Goal: Task Accomplishment & Management: Use online tool/utility

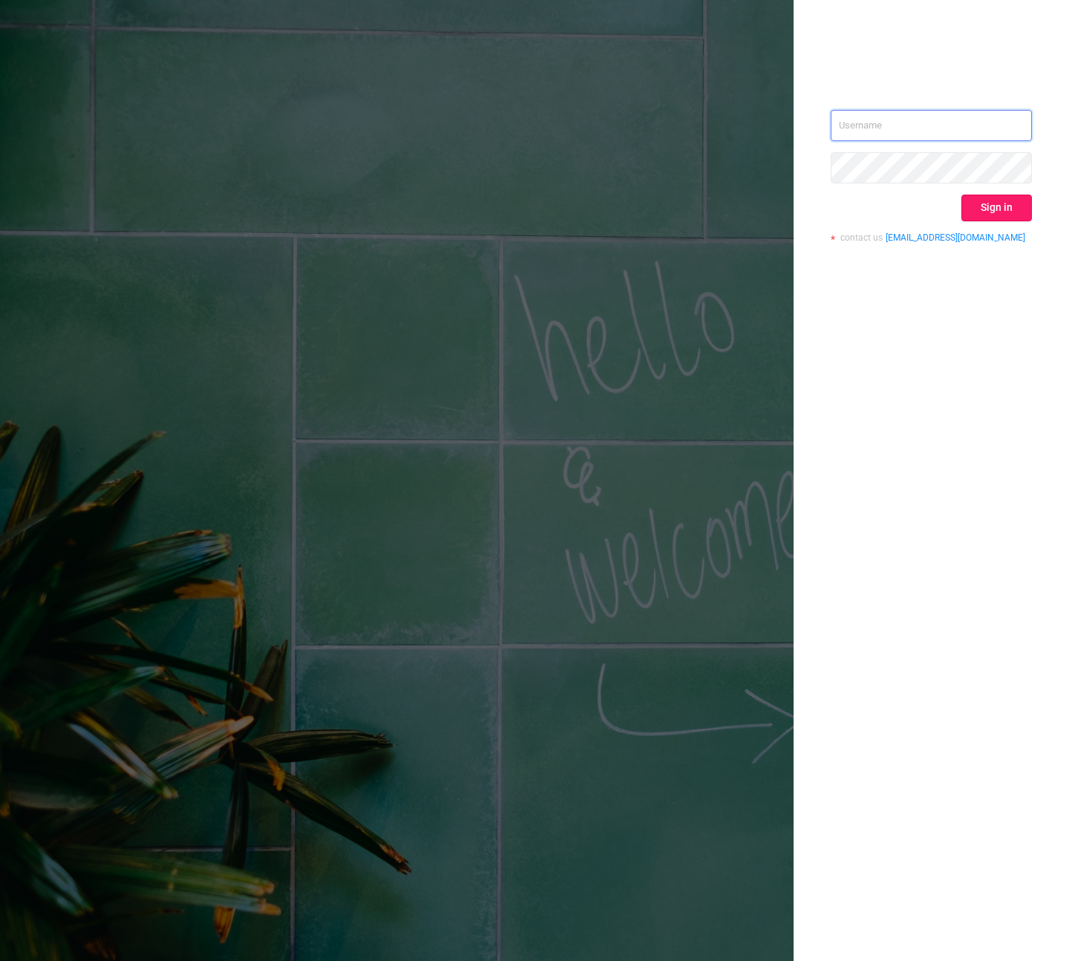
type input "[PERSON_NAME][EMAIL_ADDRESS][DOMAIN_NAME]"
click at [985, 200] on button "Sign in" at bounding box center [997, 208] width 71 height 27
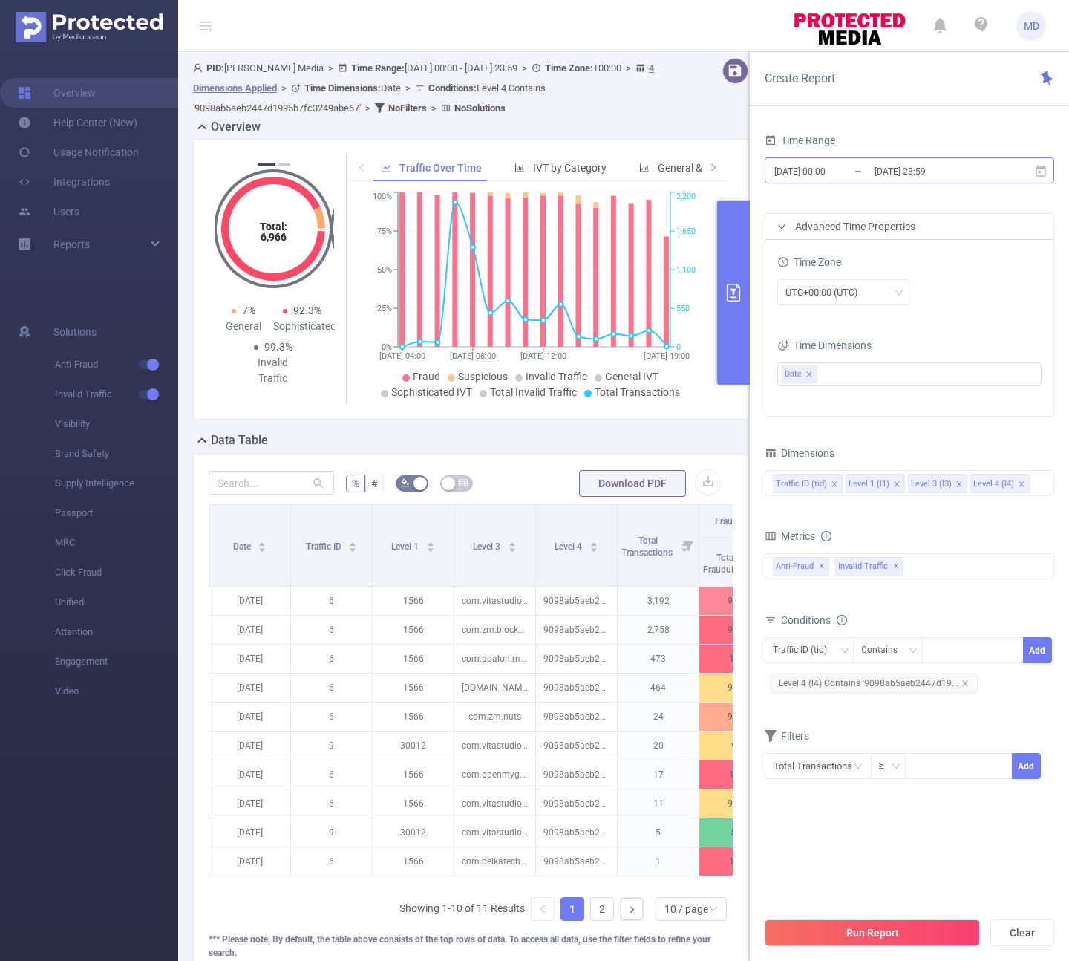
click at [965, 169] on input "[DATE] 23:59" at bounding box center [933, 171] width 120 height 20
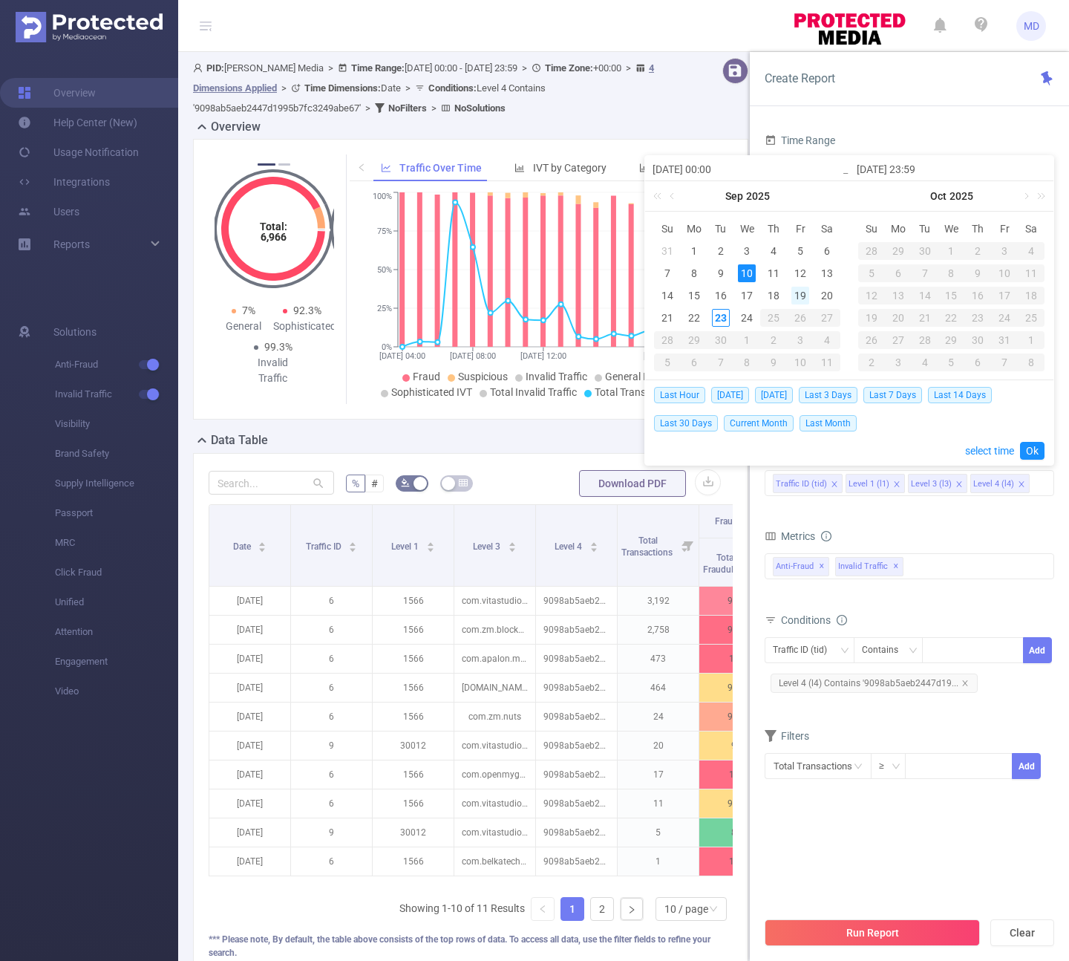
click at [807, 299] on div "19" at bounding box center [801, 296] width 18 height 18
click at [724, 319] on div "23" at bounding box center [721, 318] width 18 height 18
type input "[DATE] 00:00"
type input "[DATE] 23:59"
type input "[DATE] 00:00"
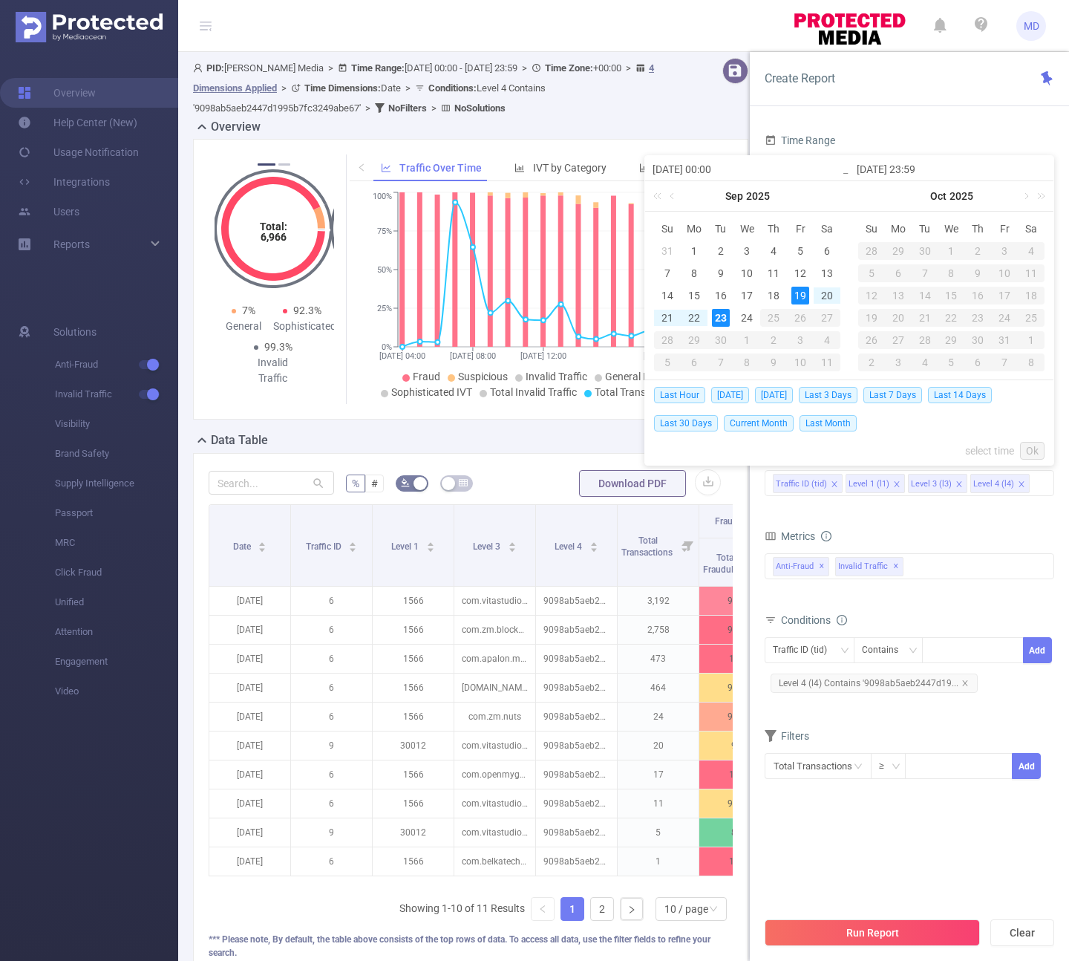
type input "[DATE] 23:59"
click at [1032, 451] on link "Ok" at bounding box center [1032, 451] width 25 height 18
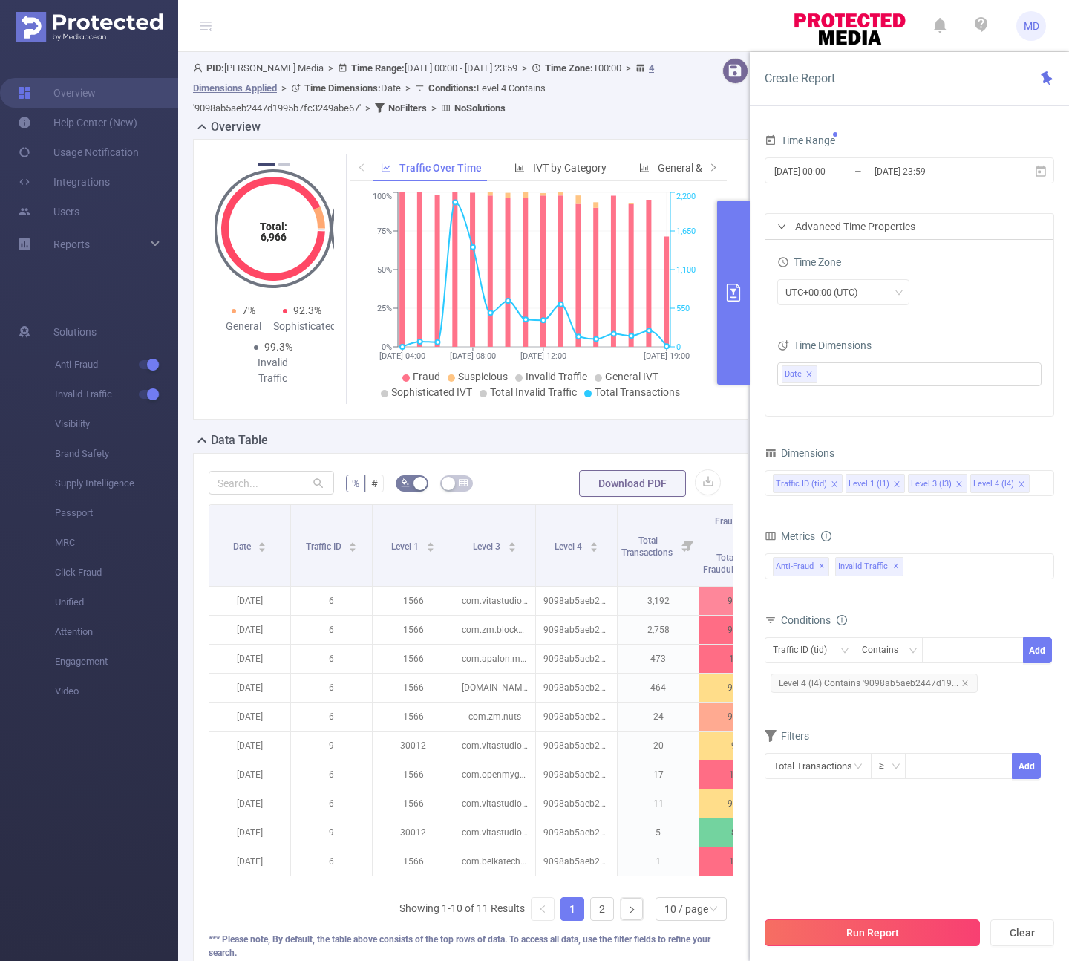
click at [896, 934] on button "Run Report" at bounding box center [872, 932] width 215 height 27
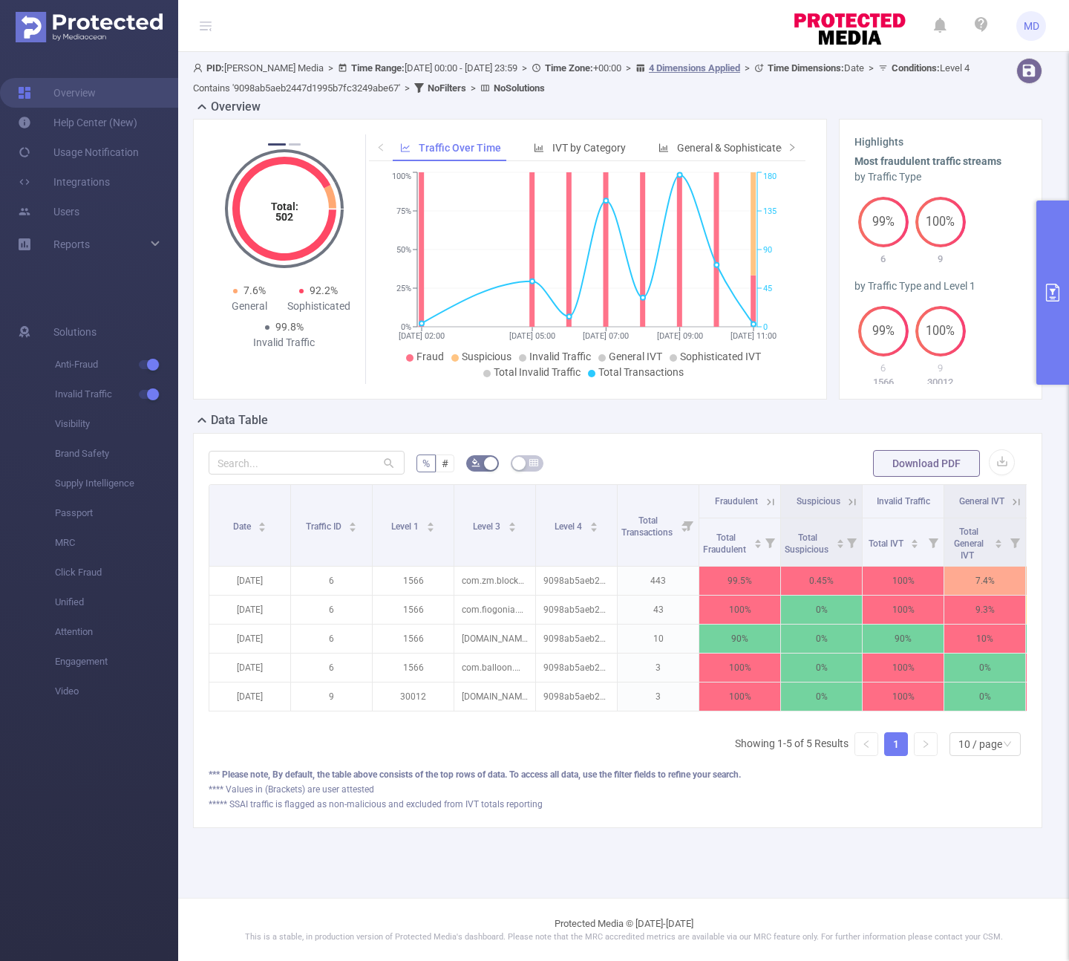
click at [1048, 311] on button "primary" at bounding box center [1053, 292] width 33 height 184
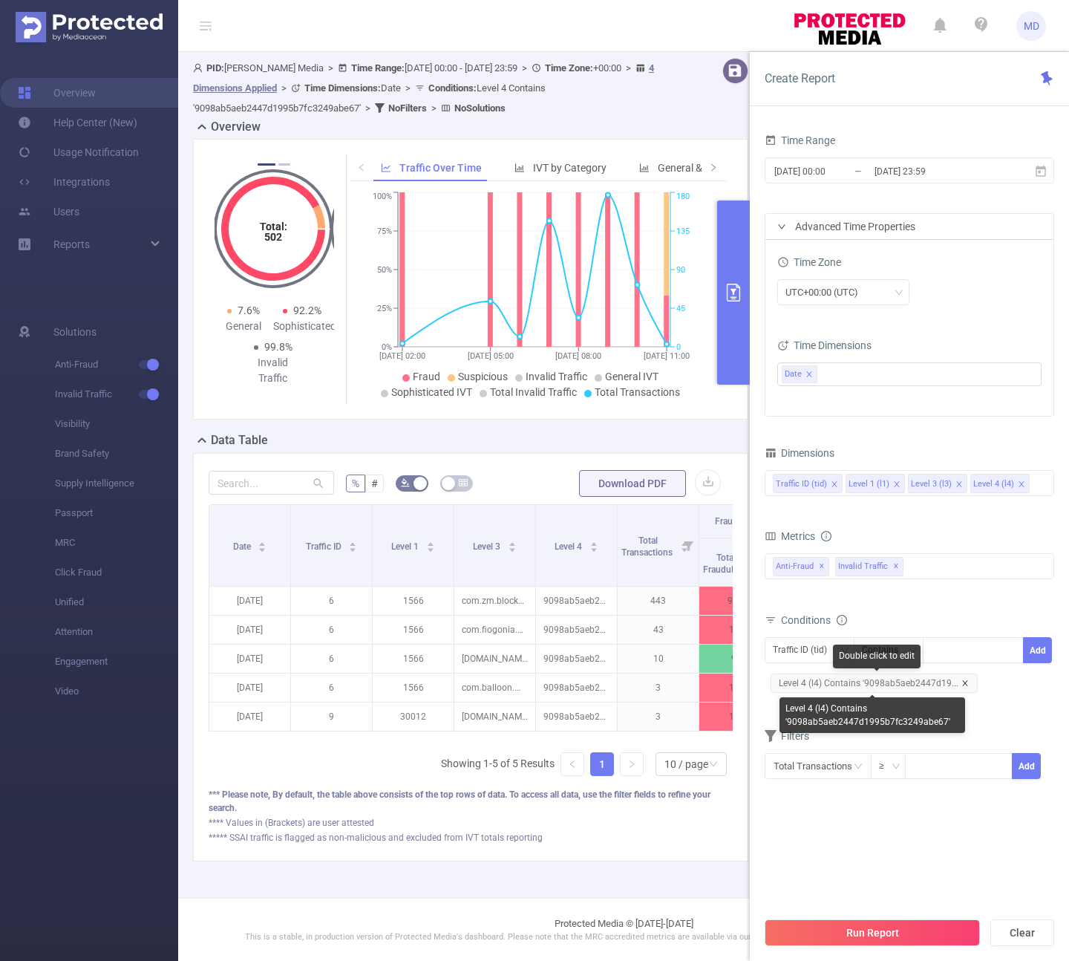
click at [962, 680] on icon "icon: close" at bounding box center [965, 682] width 7 height 7
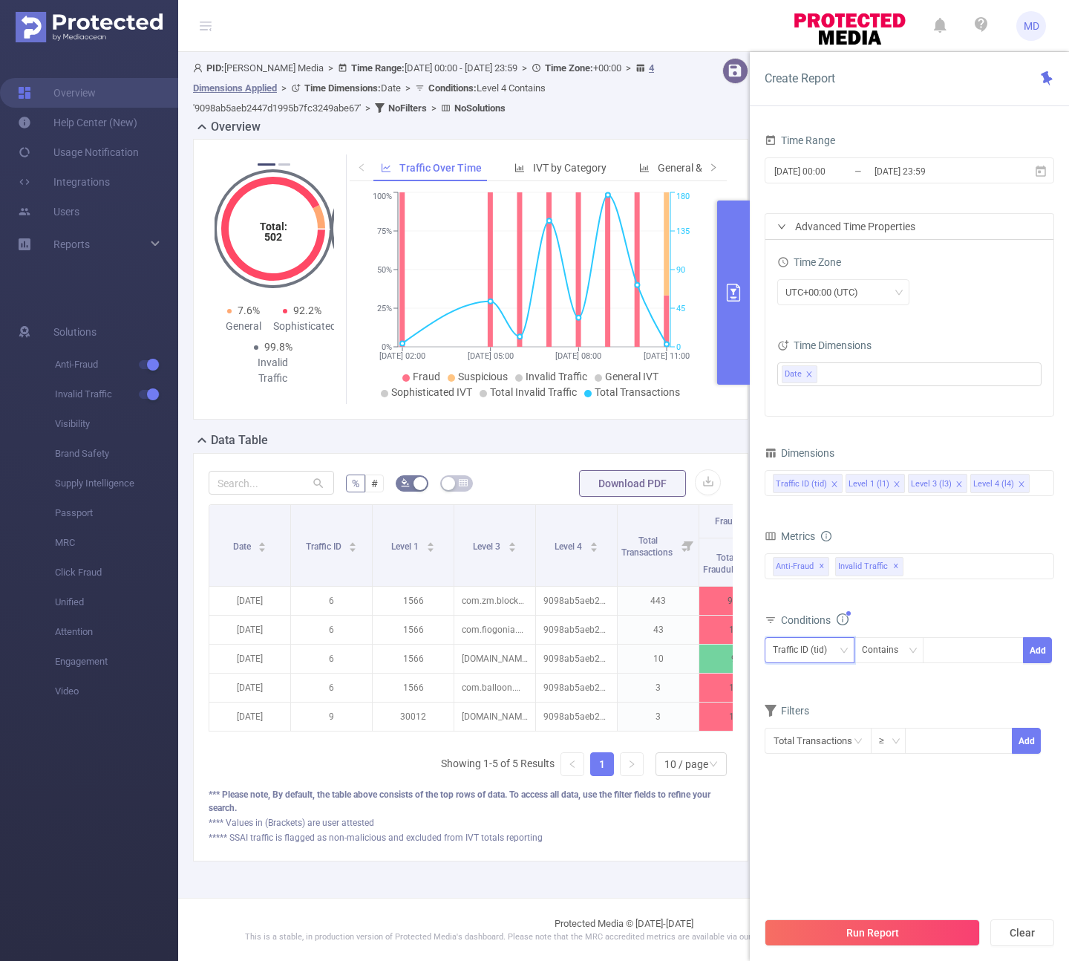
click at [784, 645] on div "Traffic ID (tid)" at bounding box center [805, 650] width 65 height 25
drag, startPoint x: 809, startPoint y: 748, endPoint x: 874, endPoint y: 704, distance: 78.1
click at [809, 747] on li "Level 4 (l4)" at bounding box center [810, 752] width 90 height 24
click at [936, 654] on input at bounding box center [933, 650] width 7 height 19
paste input "1100047713"
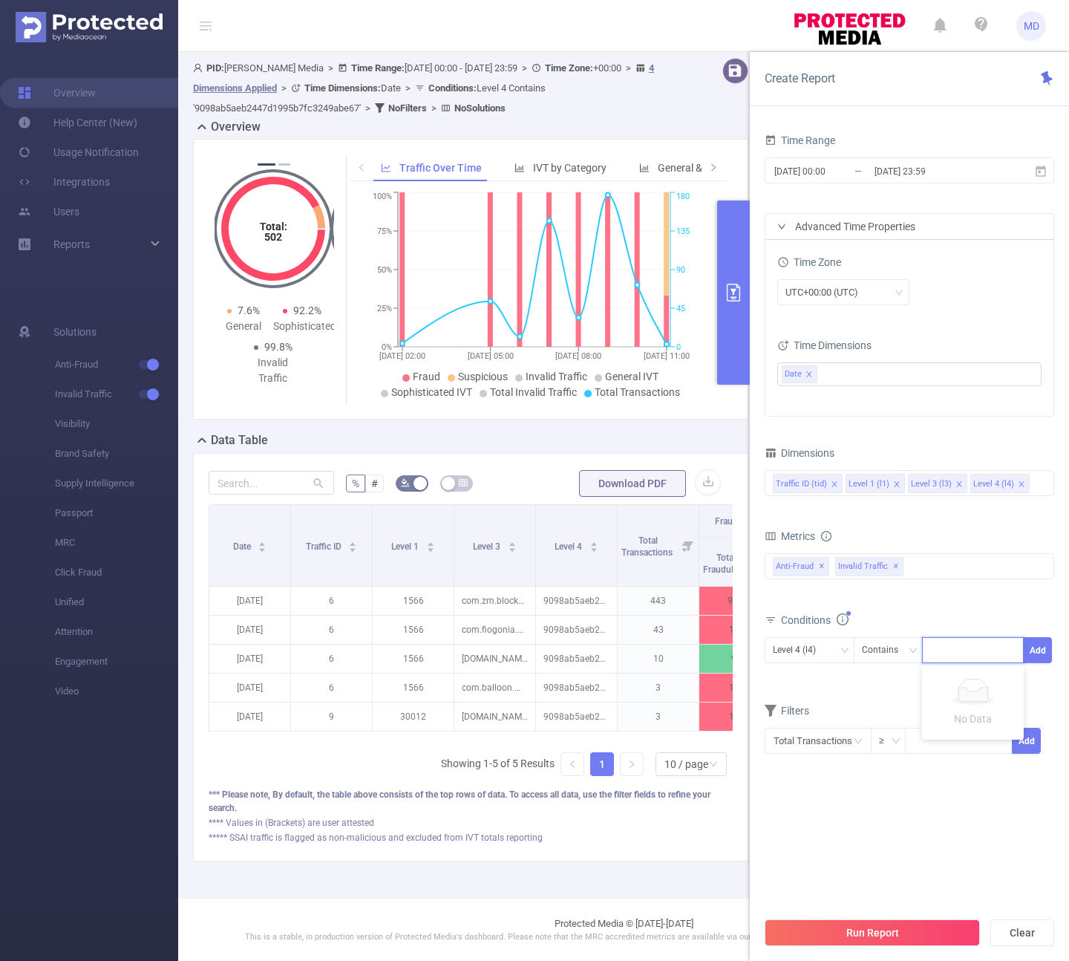
type input "1100047713"
click at [985, 682] on li "1100047713" at bounding box center [973, 681] width 102 height 24
click at [1035, 647] on button "Add" at bounding box center [1037, 650] width 29 height 26
click at [1013, 705] on div "Conditions Traffic ID (tid) Contains Add Level 4 (l4) Contains '1100047713'" at bounding box center [910, 659] width 290 height 98
click at [911, 930] on button "Run Report" at bounding box center [872, 932] width 215 height 27
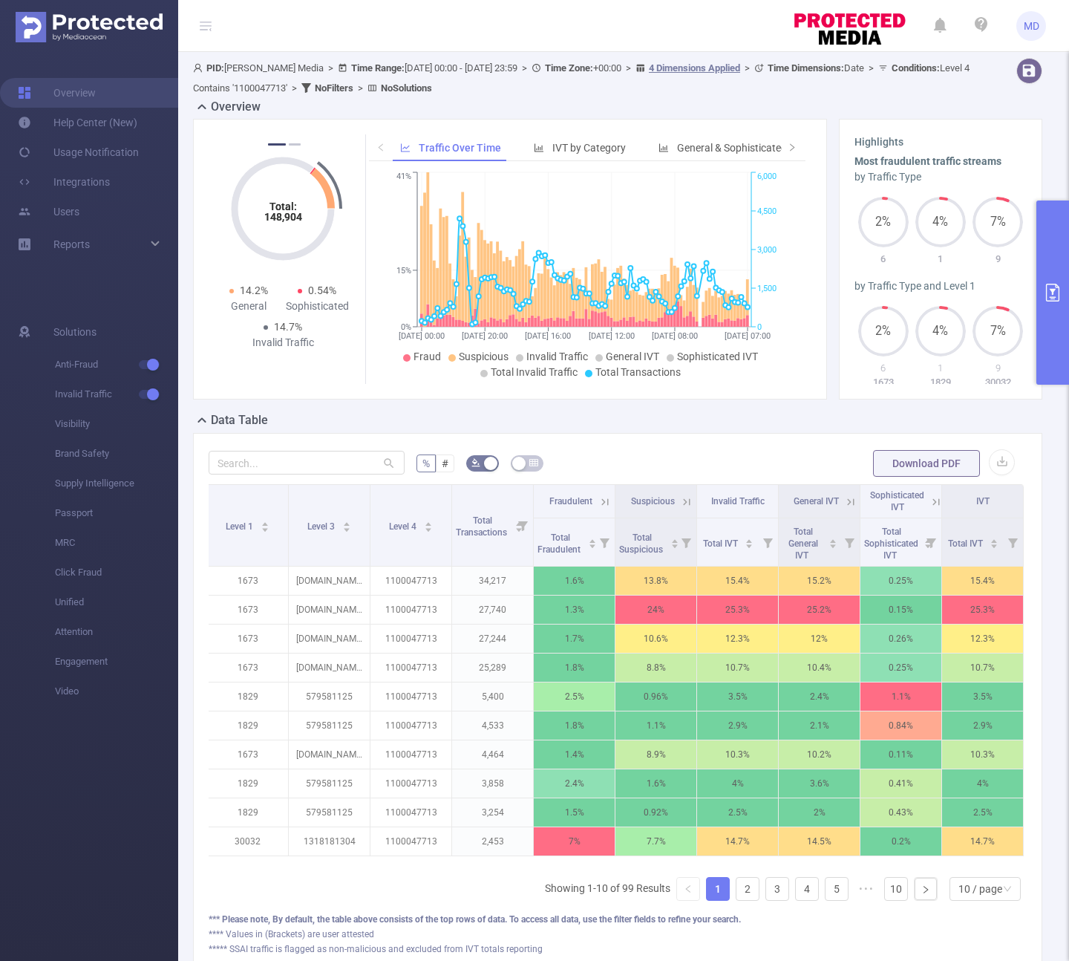
scroll to position [0, 177]
click at [683, 455] on form "% # Download PDF" at bounding box center [618, 463] width 818 height 30
click at [680, 504] on icon at bounding box center [686, 501] width 13 height 13
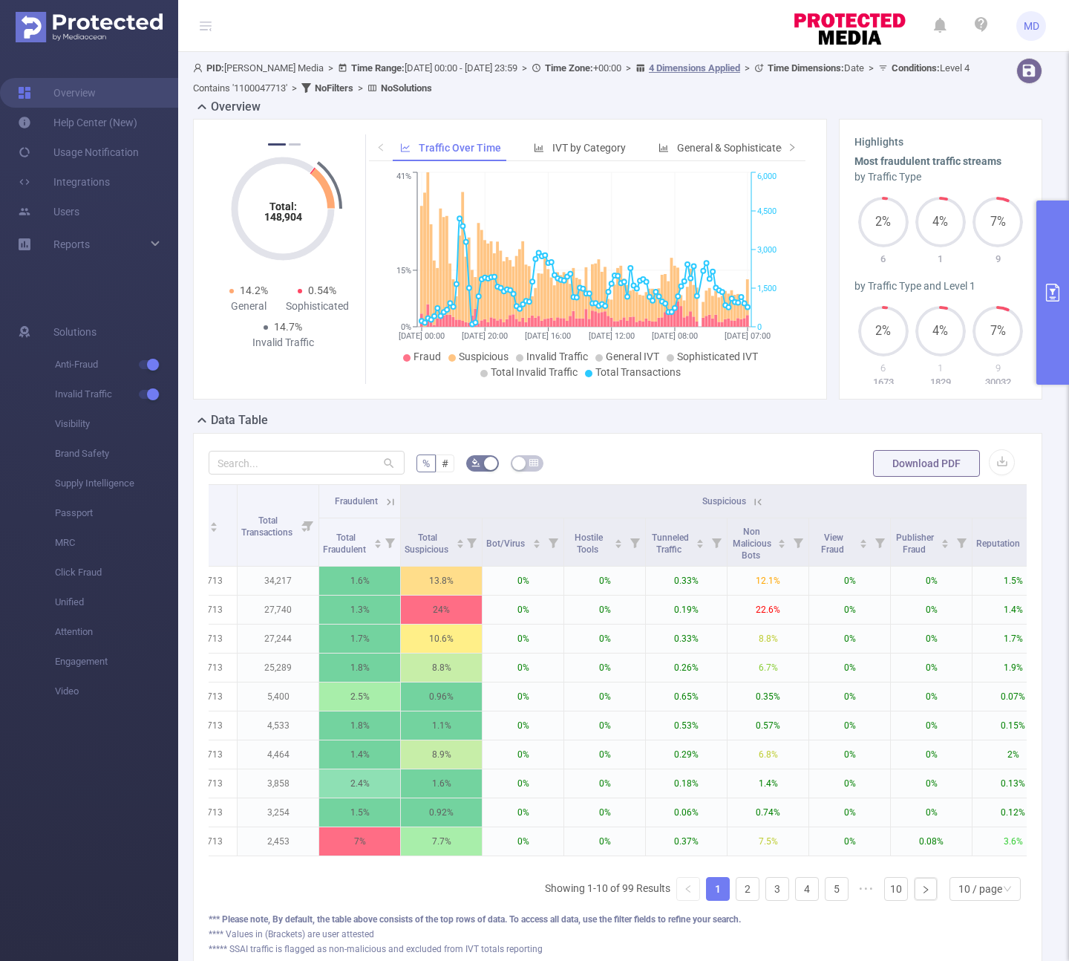
scroll to position [0, 366]
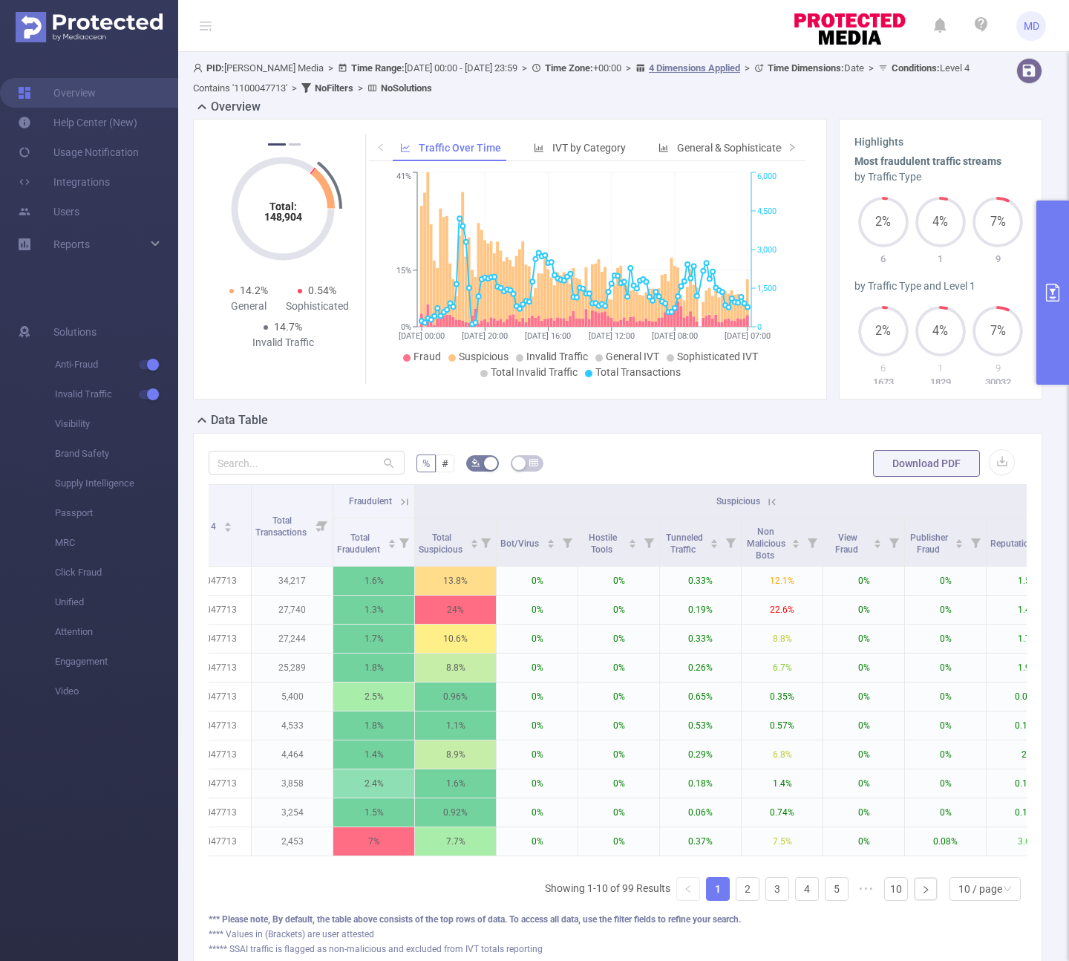
click at [777, 505] on icon at bounding box center [772, 501] width 13 height 13
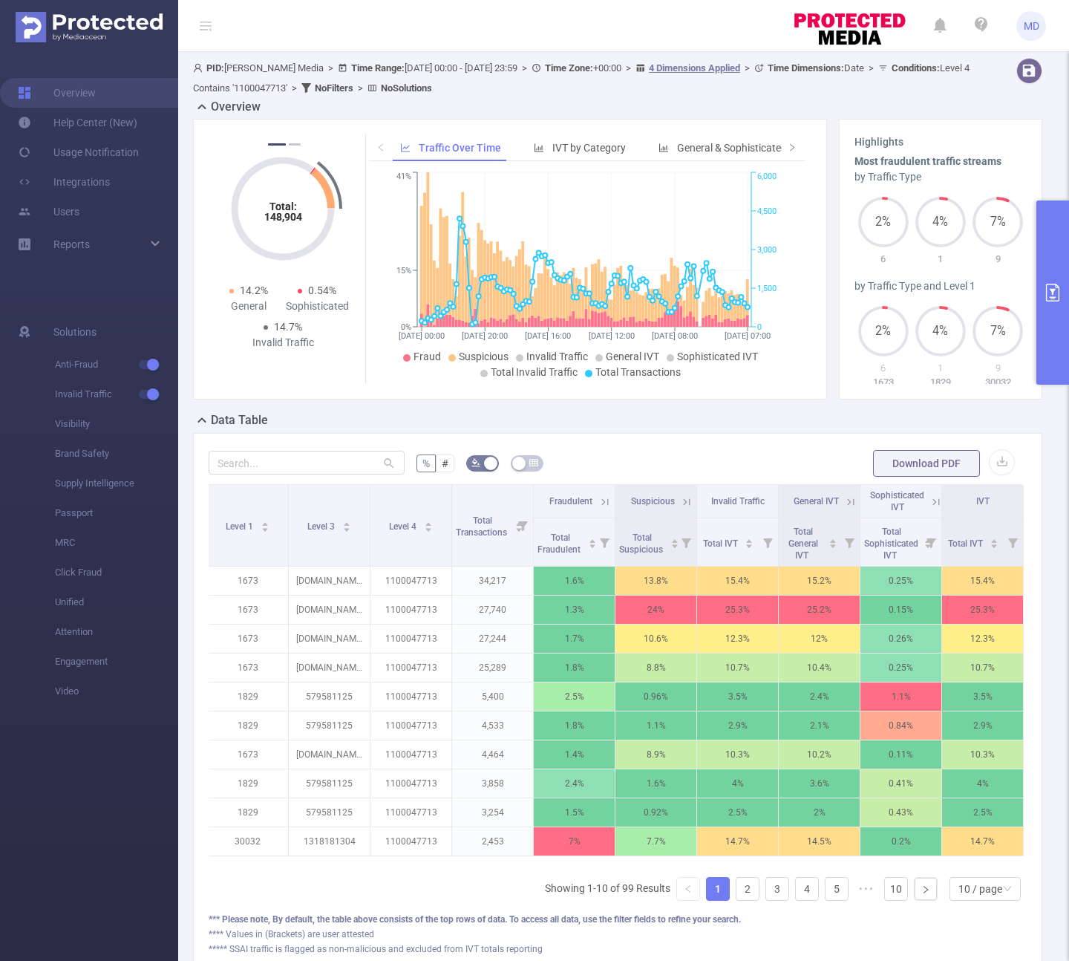
scroll to position [0, 177]
click at [790, 463] on form "% # Download PDF" at bounding box center [618, 463] width 818 height 30
